Goal: Task Accomplishment & Management: Use online tool/utility

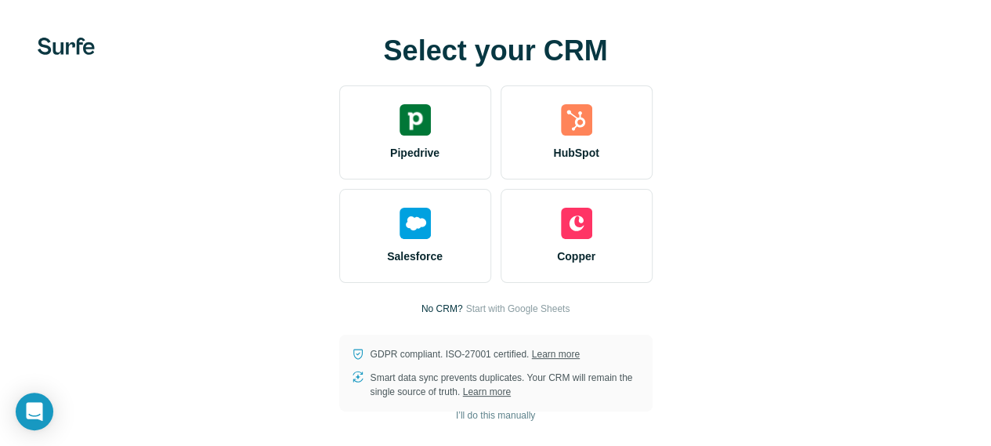
scroll to position [5, 0]
click at [456, 420] on span "I’ll do this manually" at bounding box center [495, 415] width 79 height 14
click at [305, 414] on div "Select your CRM Pipedrive HubSpot Salesforce Copper No CRM? Start with Google S…" at bounding box center [495, 223] width 991 height 446
click at [456, 411] on span "I’ll do this manually" at bounding box center [495, 415] width 79 height 14
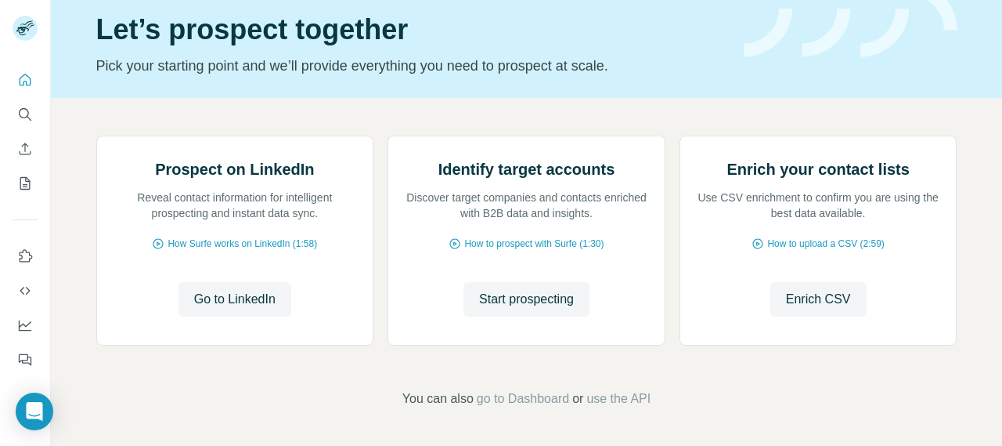
scroll to position [213, 0]
click at [260, 298] on span "Go to LinkedIn" at bounding box center [234, 299] width 81 height 19
click at [288, 240] on span "How Surfe works on LinkedIn (1:58)" at bounding box center [243, 244] width 150 height 14
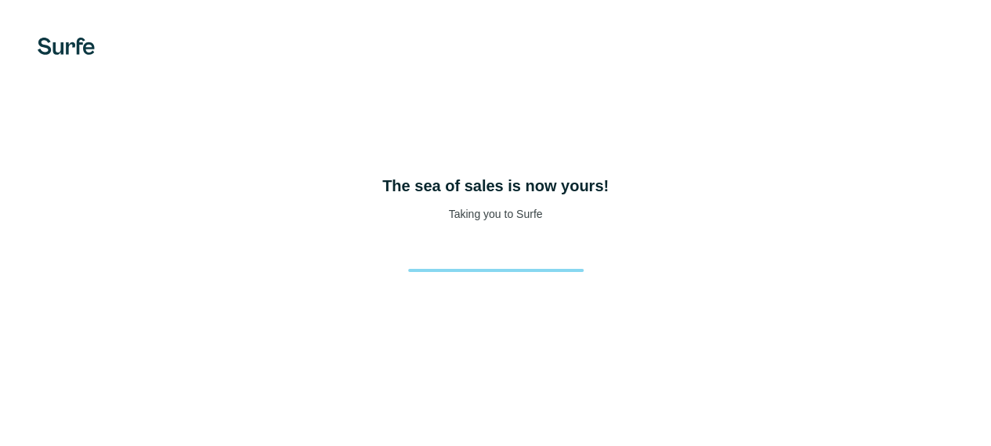
scroll to position [86, 0]
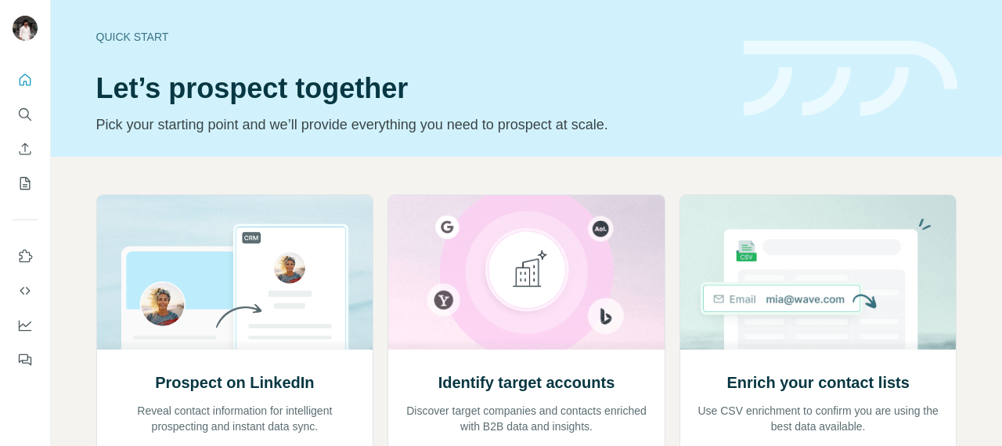
scroll to position [213, 0]
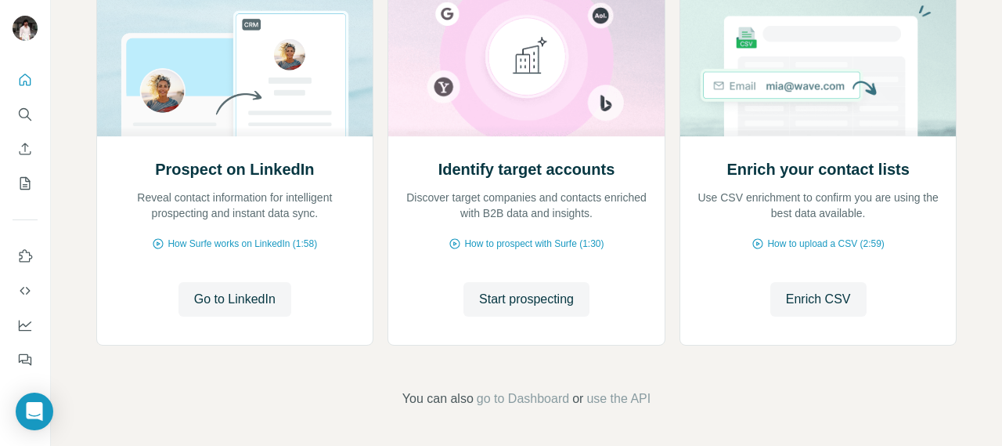
click at [240, 300] on span "Go to LinkedIn" at bounding box center [234, 299] width 81 height 19
click at [516, 297] on span "Start prospecting" at bounding box center [526, 299] width 95 height 19
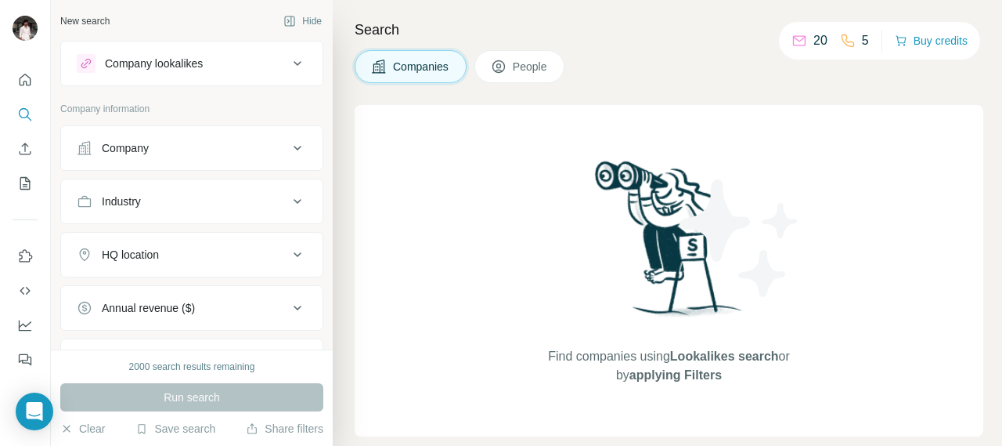
click at [290, 164] on button "Company" at bounding box center [192, 148] width 262 height 38
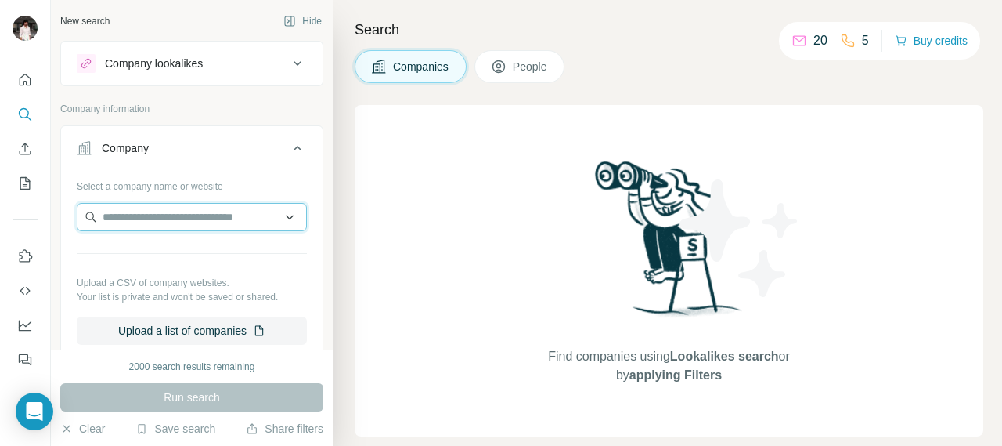
click at [243, 226] on input "text" at bounding box center [192, 217] width 230 height 28
type input "***"
click at [409, 172] on div "Find companies using Lookalikes search or by applying Filters" at bounding box center [669, 270] width 629 height 331
click at [517, 69] on span "People" at bounding box center [531, 67] width 36 height 16
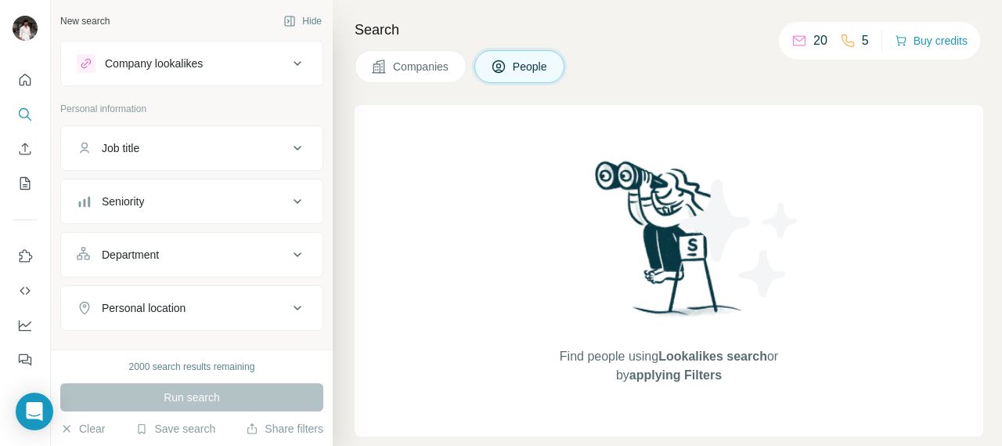
click at [272, 156] on button "Job title" at bounding box center [192, 148] width 262 height 38
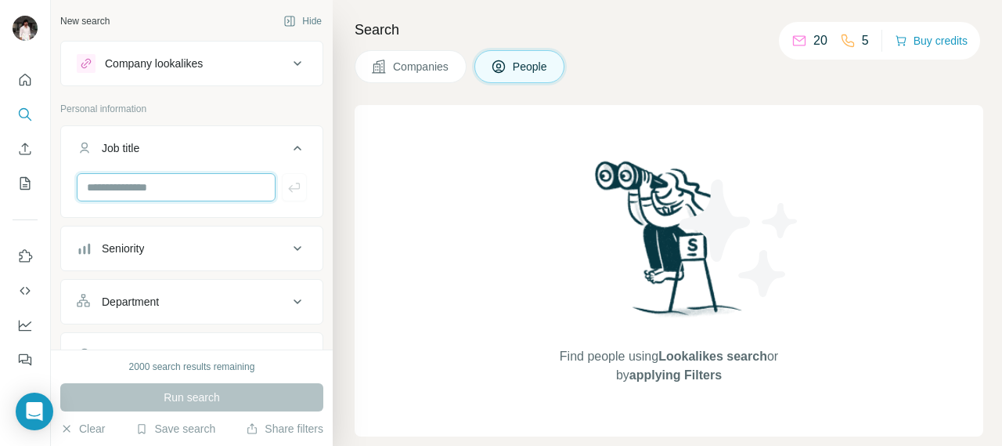
click at [228, 189] on input "text" at bounding box center [176, 187] width 199 height 28
type input "**********"
